Goal: Task Accomplishment & Management: Use online tool/utility

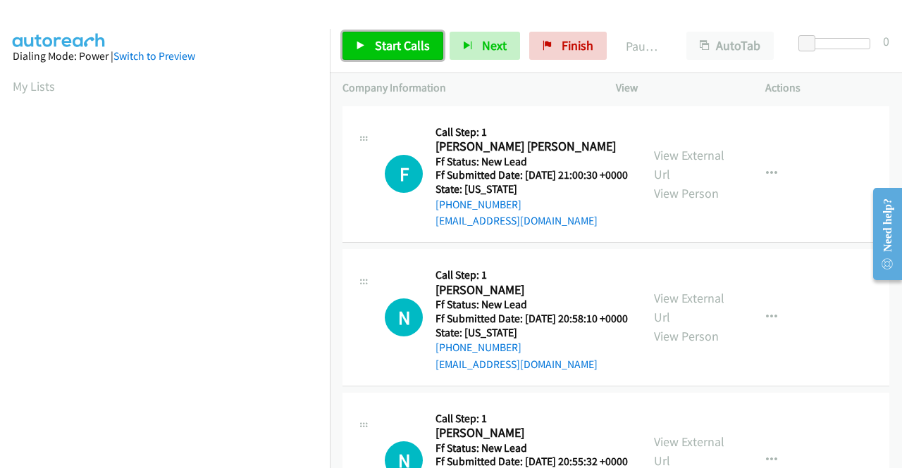
click at [365, 36] on link "Start Calls" at bounding box center [392, 46] width 101 height 28
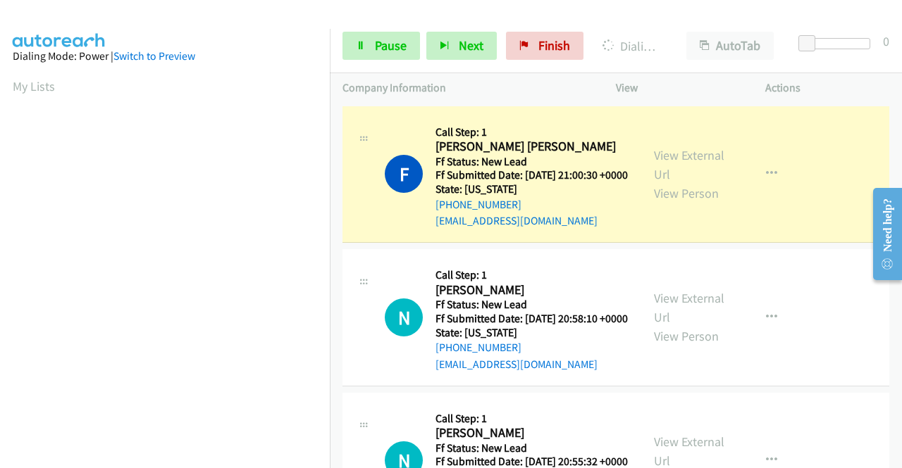
scroll to position [321, 0]
click at [706, 170] on div "View External Url View Person" at bounding box center [690, 174] width 73 height 57
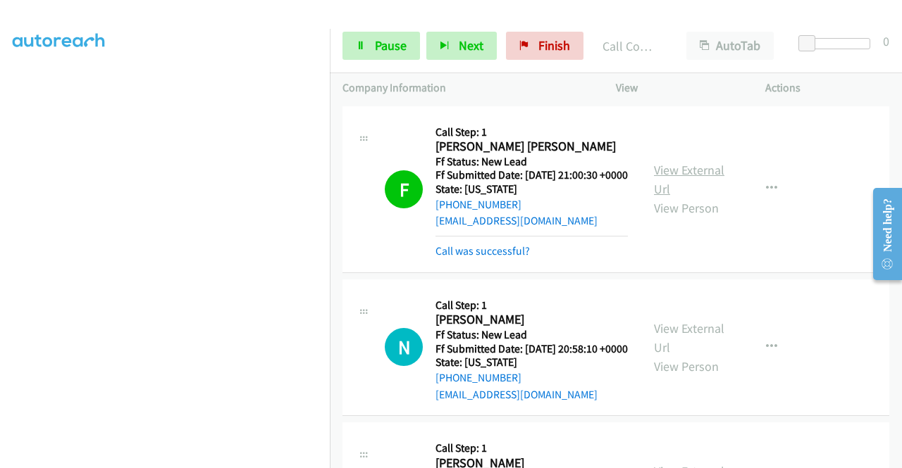
click at [689, 170] on link "View External Url" at bounding box center [689, 179] width 70 height 35
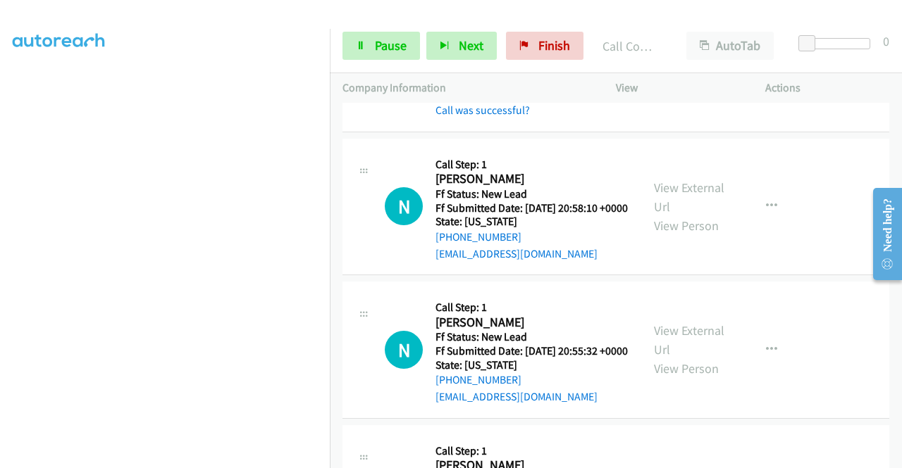
scroll to position [178, 0]
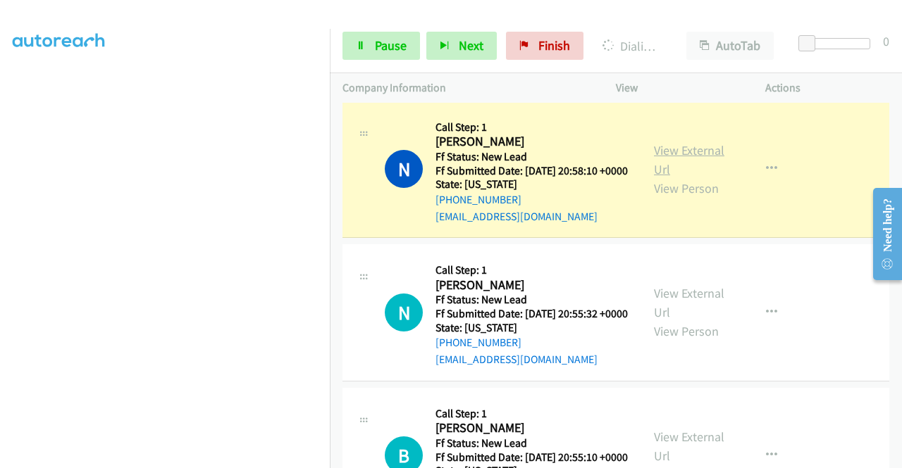
click at [700, 165] on link "View External Url" at bounding box center [689, 159] width 70 height 35
click at [379, 53] on span "Pause" at bounding box center [391, 45] width 32 height 16
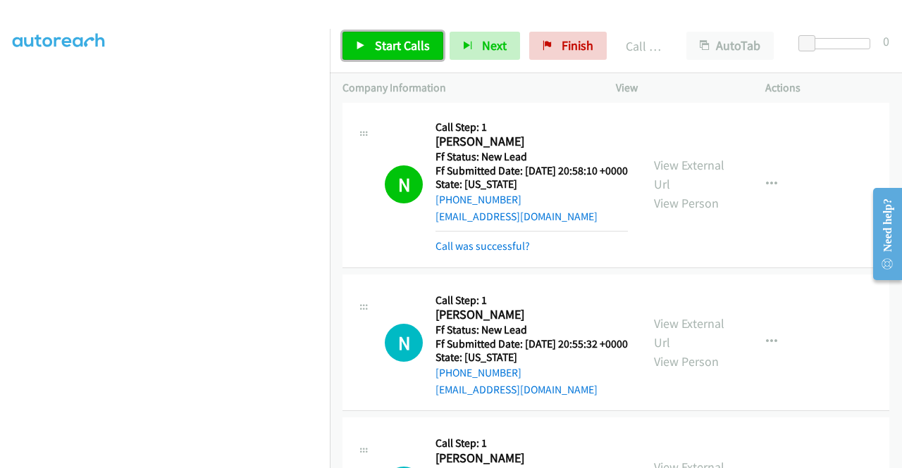
click at [361, 58] on link "Start Calls" at bounding box center [392, 46] width 101 height 28
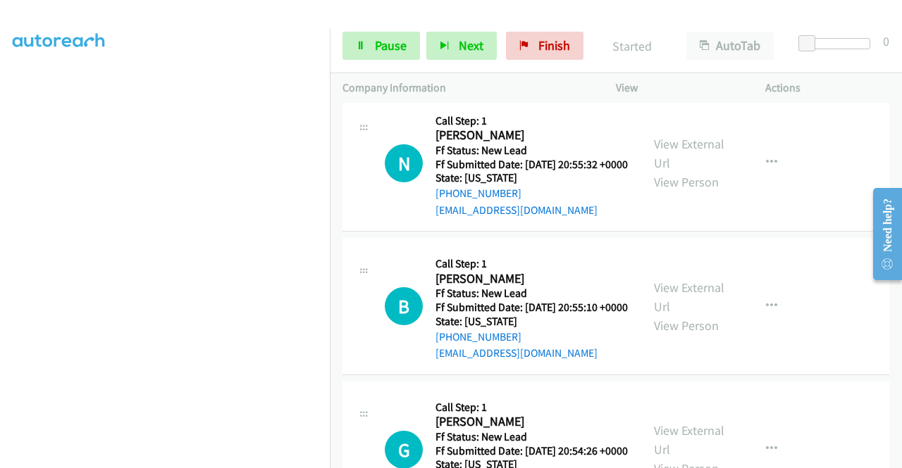
scroll to position [366, 0]
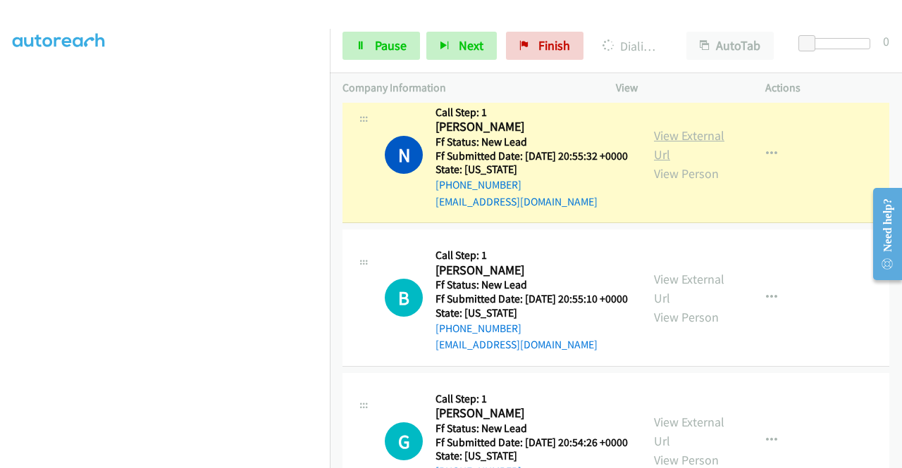
click at [685, 163] on link "View External Url" at bounding box center [689, 145] width 70 height 35
click at [356, 49] on icon at bounding box center [361, 47] width 10 height 10
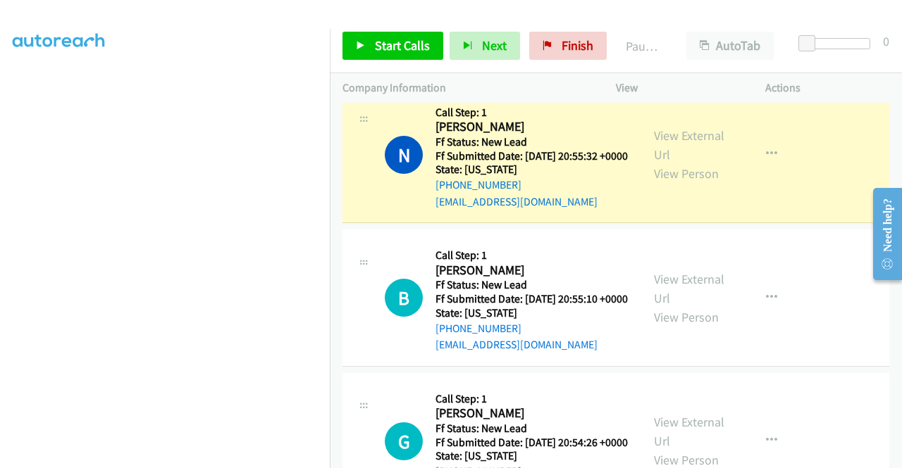
drag, startPoint x: 0, startPoint y: 143, endPoint x: 31, endPoint y: 127, distance: 35.0
click at [0, 143] on aside "Dialing Mode: Power | Switch to Preview My Lists" at bounding box center [165, 108] width 330 height 780
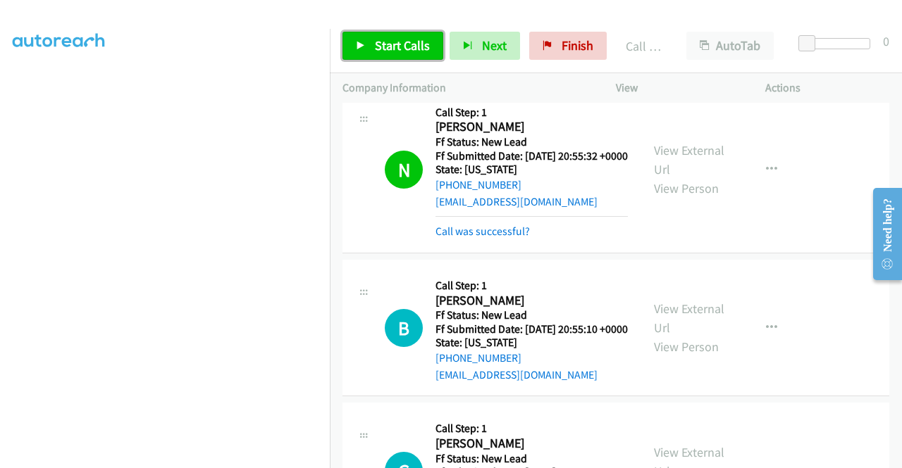
click at [349, 41] on link "Start Calls" at bounding box center [392, 46] width 101 height 28
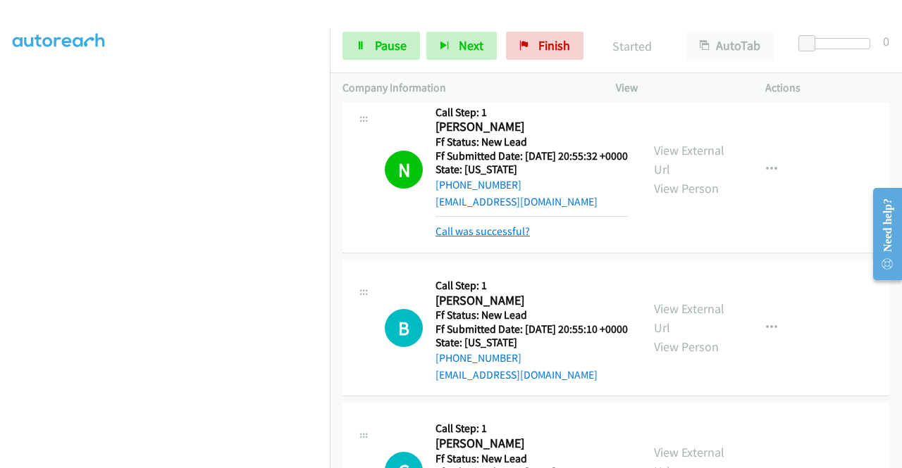
click at [508, 238] on link "Call was successful?" at bounding box center [482, 231] width 94 height 13
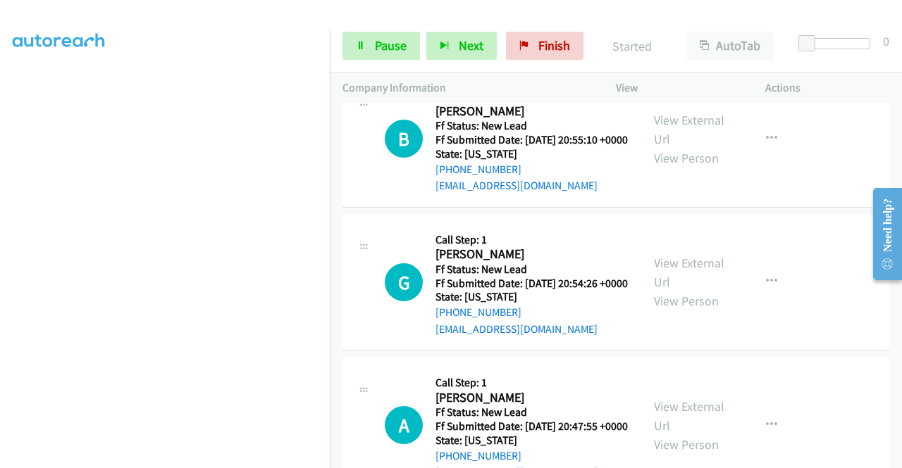
scroll to position [554, 0]
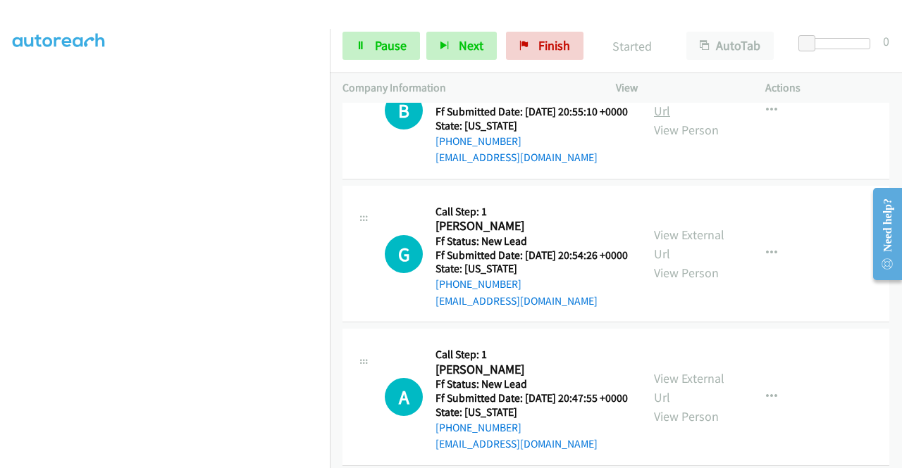
click at [654, 119] on link "View External Url" at bounding box center [689, 101] width 70 height 35
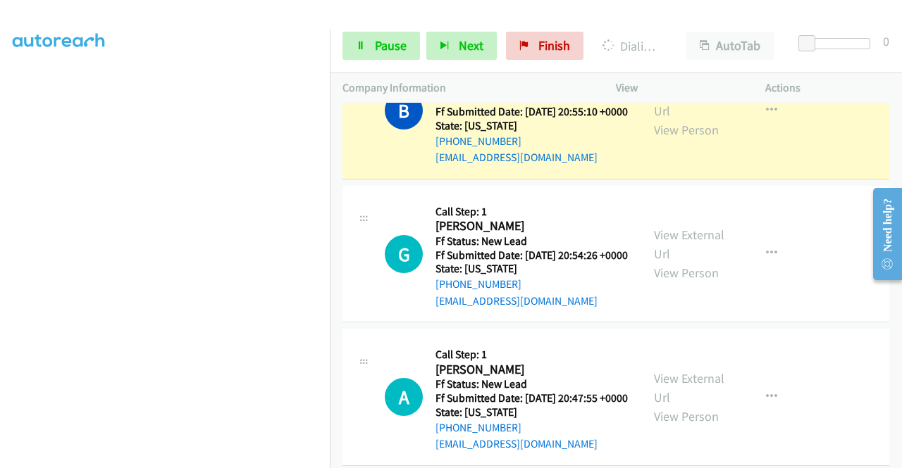
click at [0, 173] on aside "Dialing Mode: Power | Switch to Preview My Lists" at bounding box center [165, 108] width 330 height 780
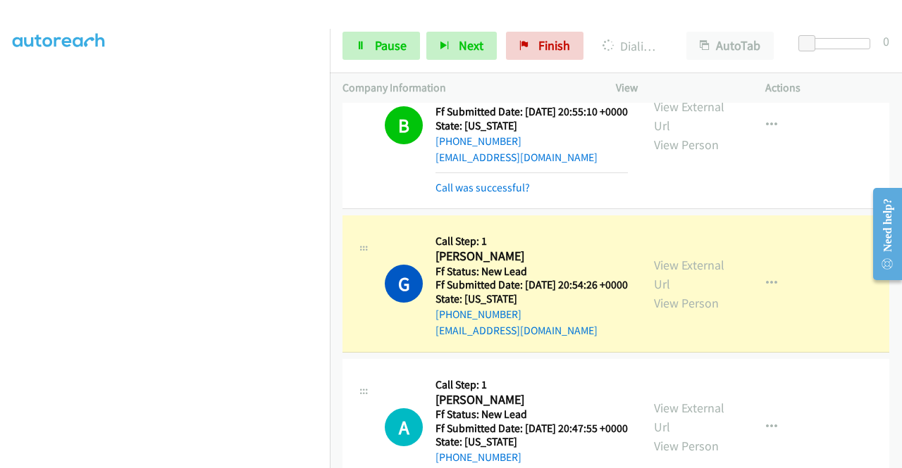
click at [665, 313] on div "View External Url View Person View External Url Email Schedule/Manage Callback …" at bounding box center [722, 283] width 162 height 111
click at [660, 292] on link "View External Url" at bounding box center [689, 274] width 70 height 35
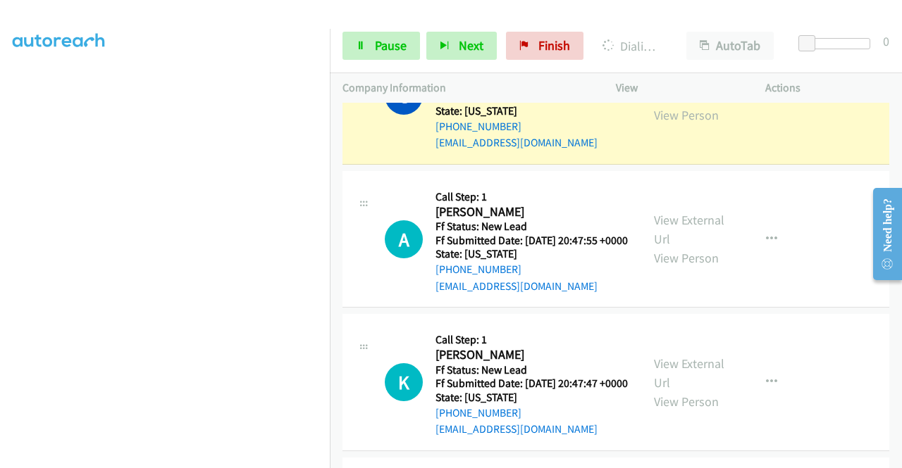
click at [402, 165] on div "G Callback Scheduled Call Step: 1 Gary Giovino America/Denver Ff Status: New Le…" at bounding box center [615, 95] width 547 height 137
click at [391, 50] on span "Pause" at bounding box center [391, 45] width 32 height 16
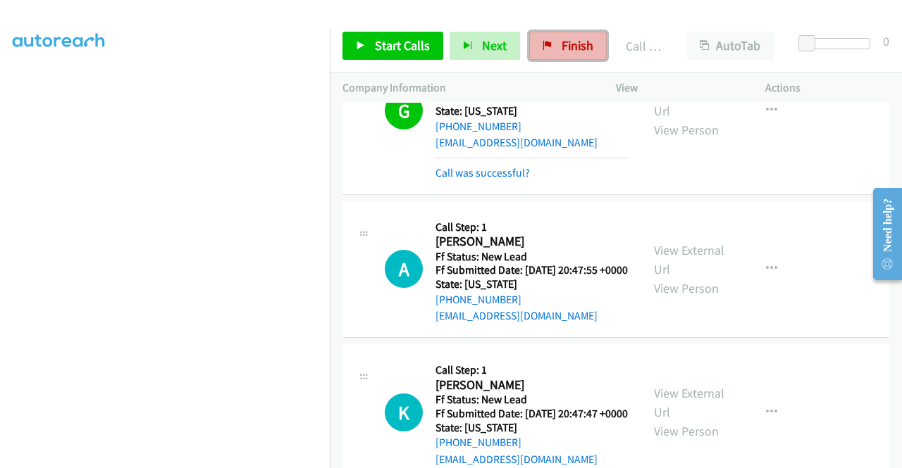
click at [566, 54] on link "Finish" at bounding box center [567, 46] width 77 height 28
